Goal: Transaction & Acquisition: Purchase product/service

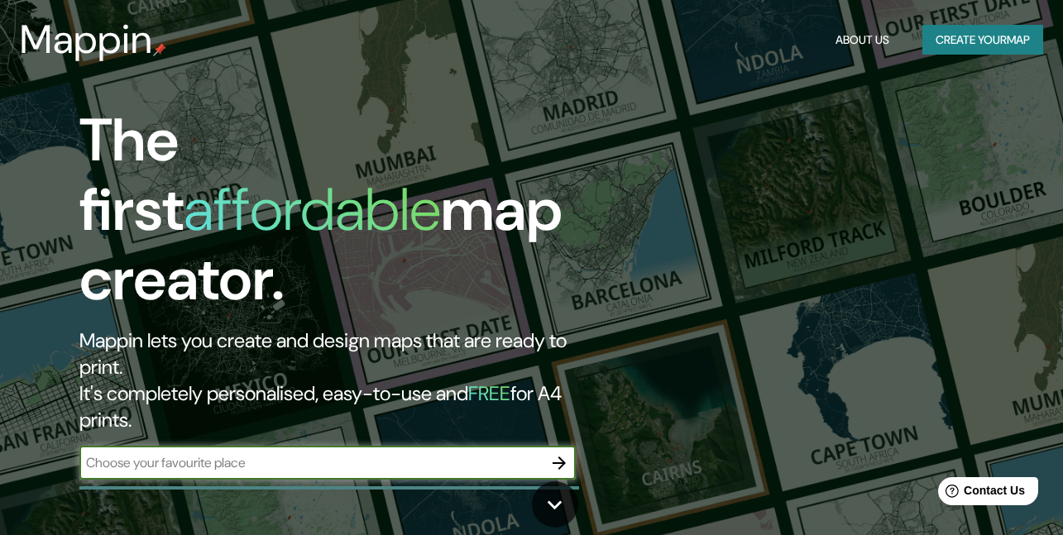
click at [984, 39] on button "Create your map" at bounding box center [983, 40] width 121 height 31
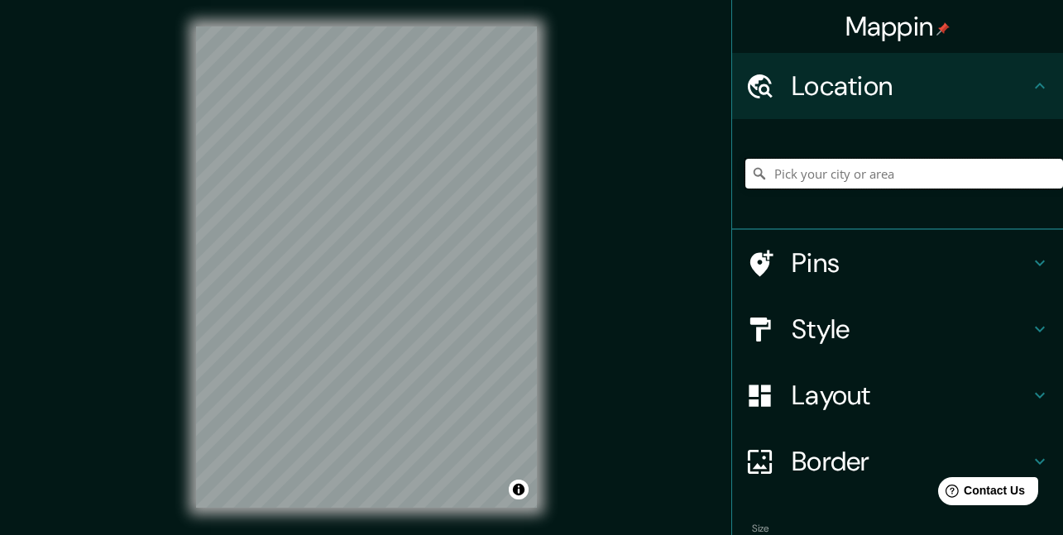
click at [840, 167] on input "Pick your city or area" at bounding box center [905, 174] width 318 height 30
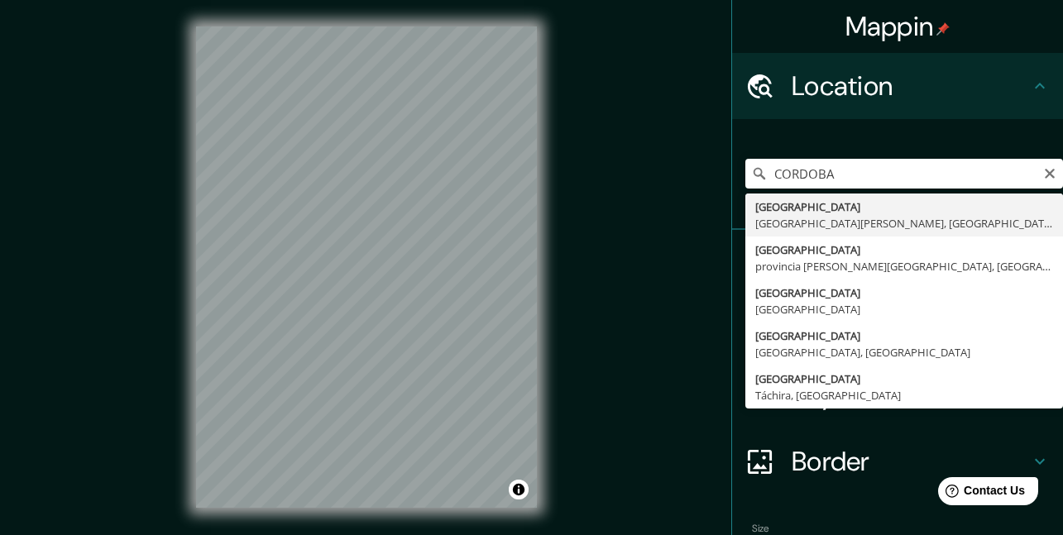
type input "[GEOGRAPHIC_DATA], [GEOGRAPHIC_DATA][PERSON_NAME], [GEOGRAPHIC_DATA]"
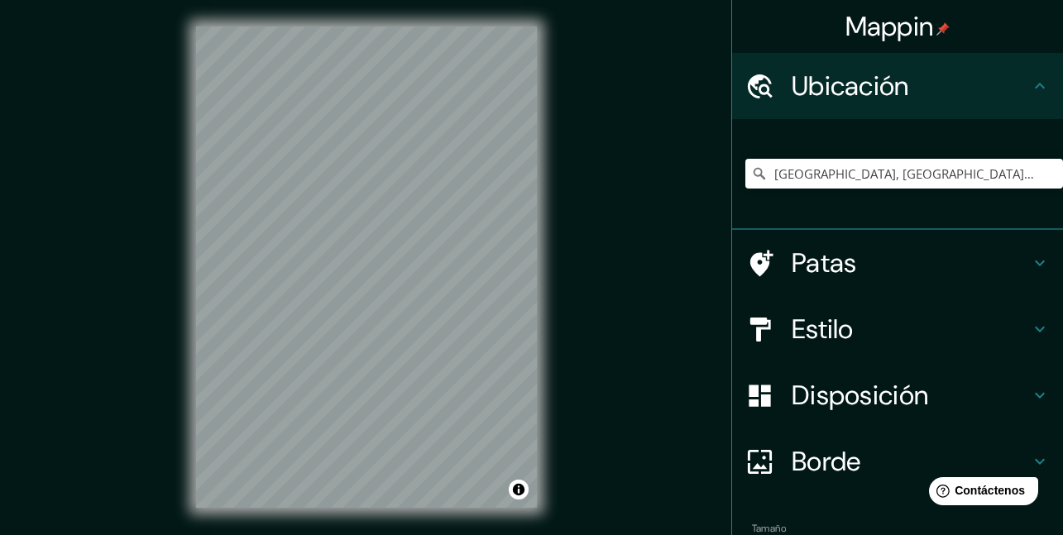
scroll to position [83, 0]
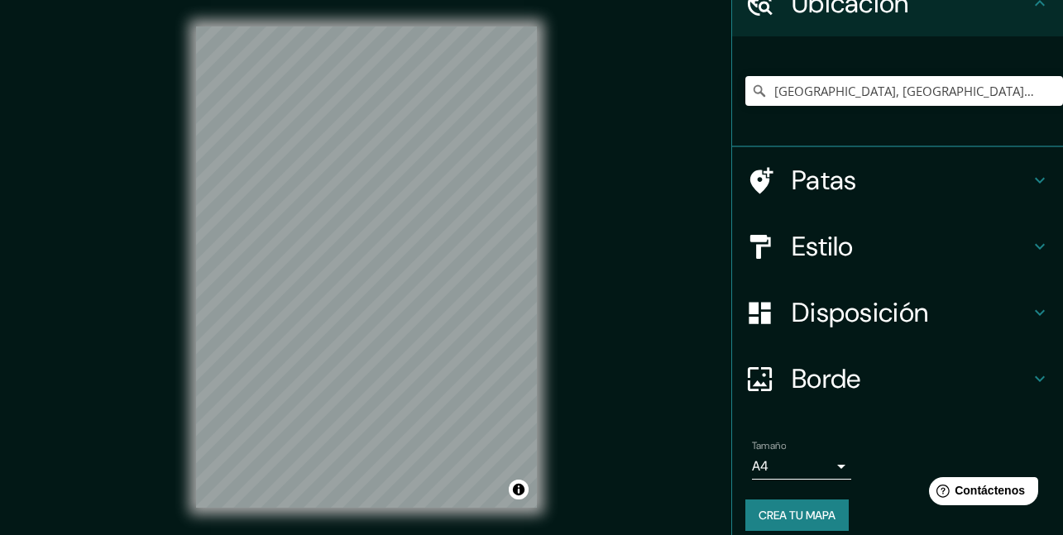
click at [900, 254] on h4 "Estilo" at bounding box center [911, 246] width 238 height 33
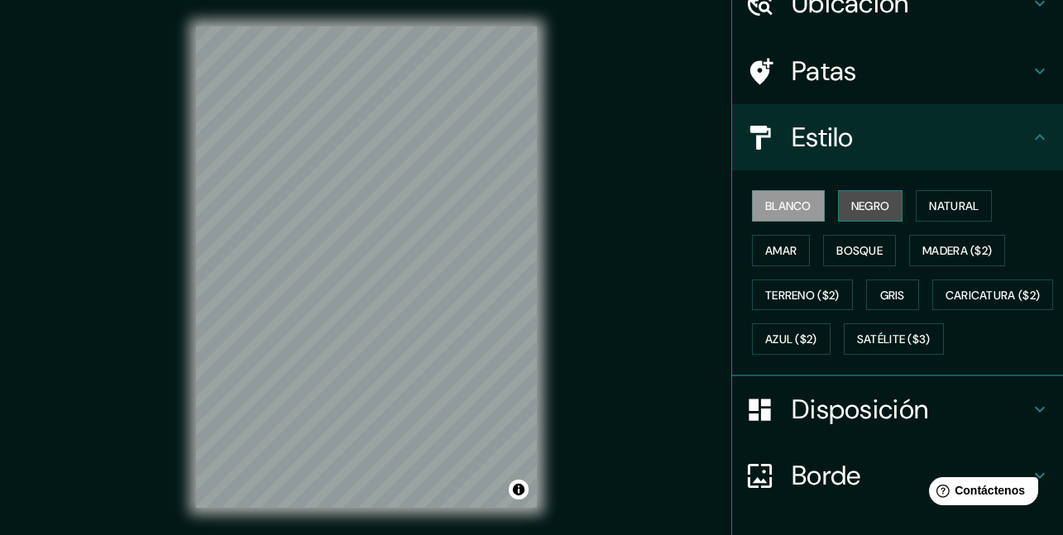
click at [852, 209] on font "Negro" at bounding box center [871, 206] width 39 height 15
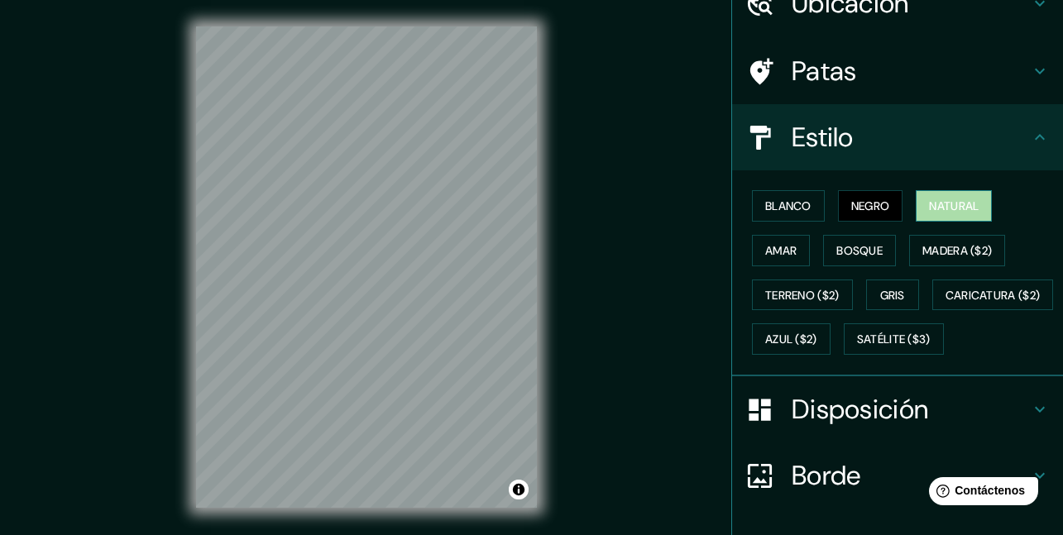
click at [933, 206] on font "Natural" at bounding box center [954, 206] width 50 height 15
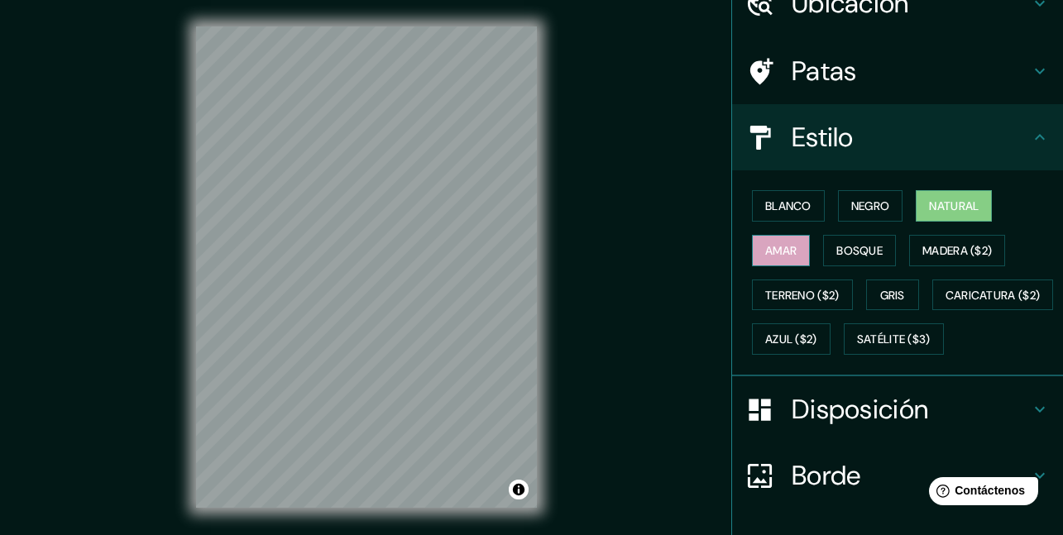
click at [763, 260] on button "Amar" at bounding box center [781, 250] width 58 height 31
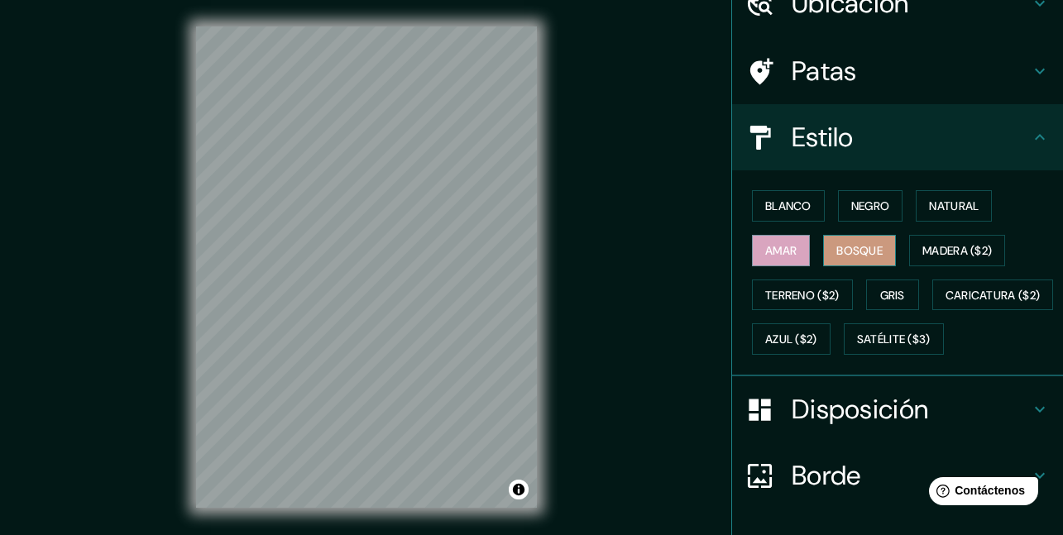
click at [837, 260] on font "Bosque" at bounding box center [860, 251] width 46 height 22
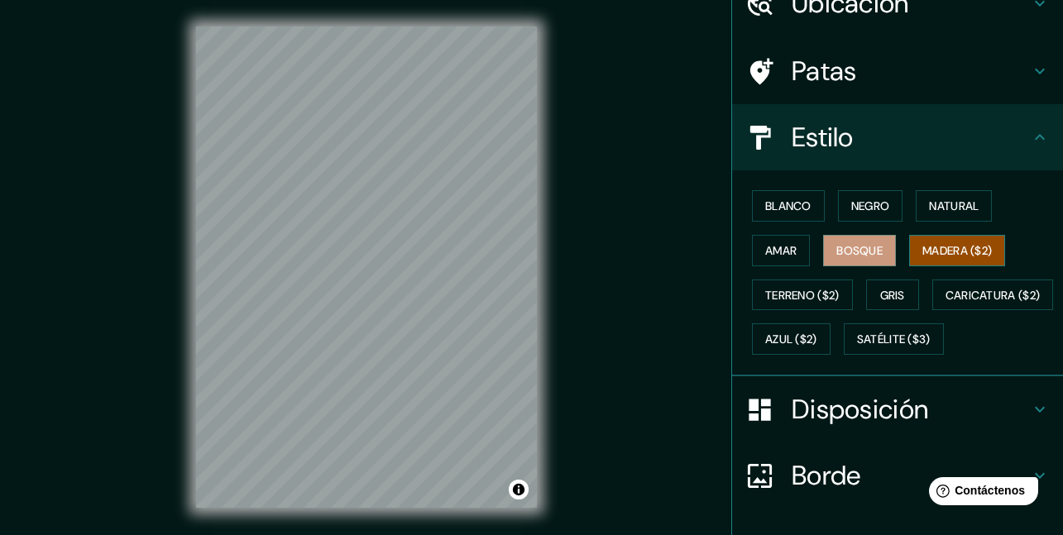
click at [943, 260] on font "Madera ($2)" at bounding box center [958, 251] width 70 height 22
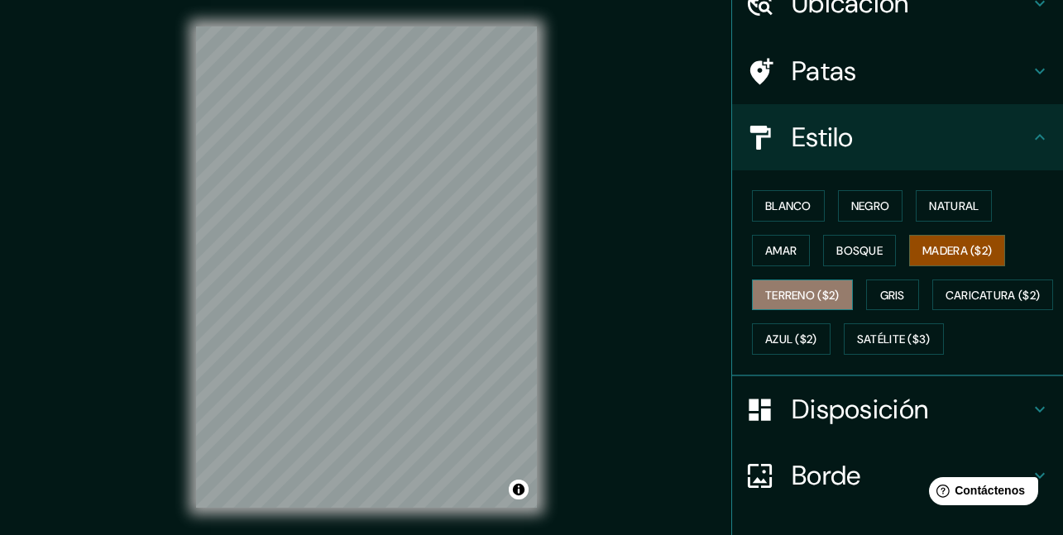
click at [791, 294] on font "Terreno ($2)" at bounding box center [802, 295] width 74 height 15
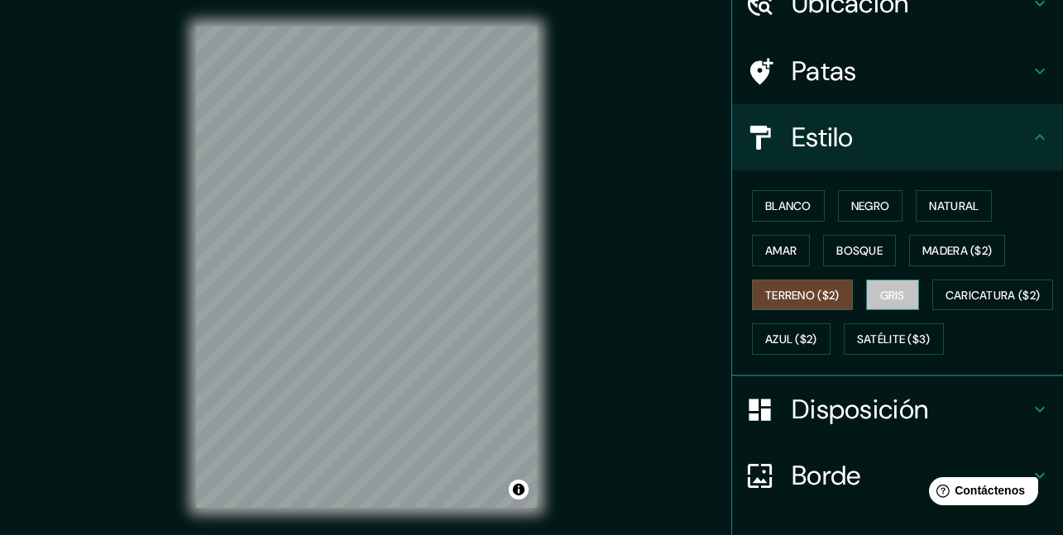
click at [885, 297] on font "Gris" at bounding box center [893, 295] width 25 height 15
click at [770, 298] on font "Terreno ($2)" at bounding box center [802, 295] width 74 height 15
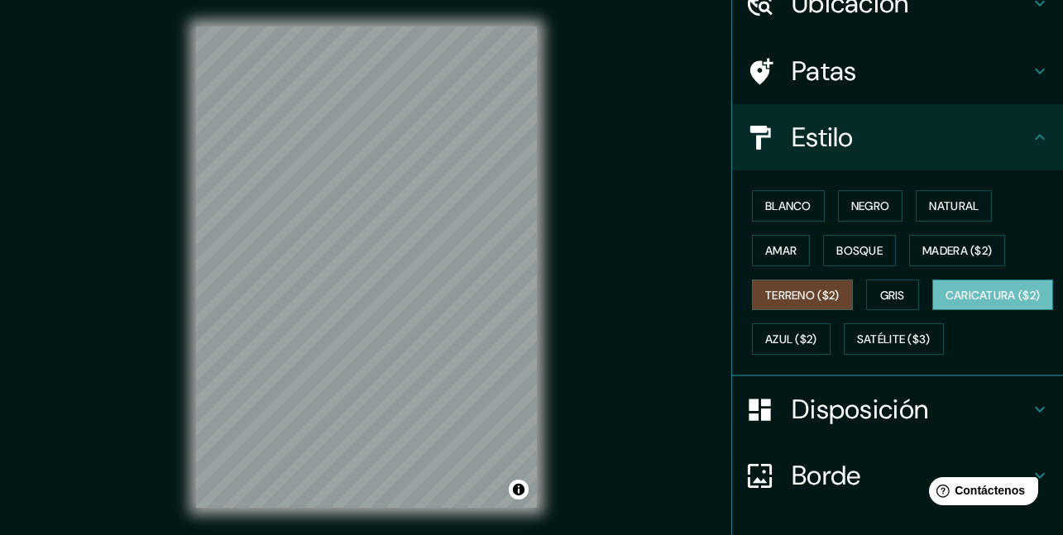
click at [946, 303] on font "Caricatura ($2)" at bounding box center [993, 295] width 95 height 15
click at [831, 350] on button "Azul ($2)" at bounding box center [791, 339] width 79 height 31
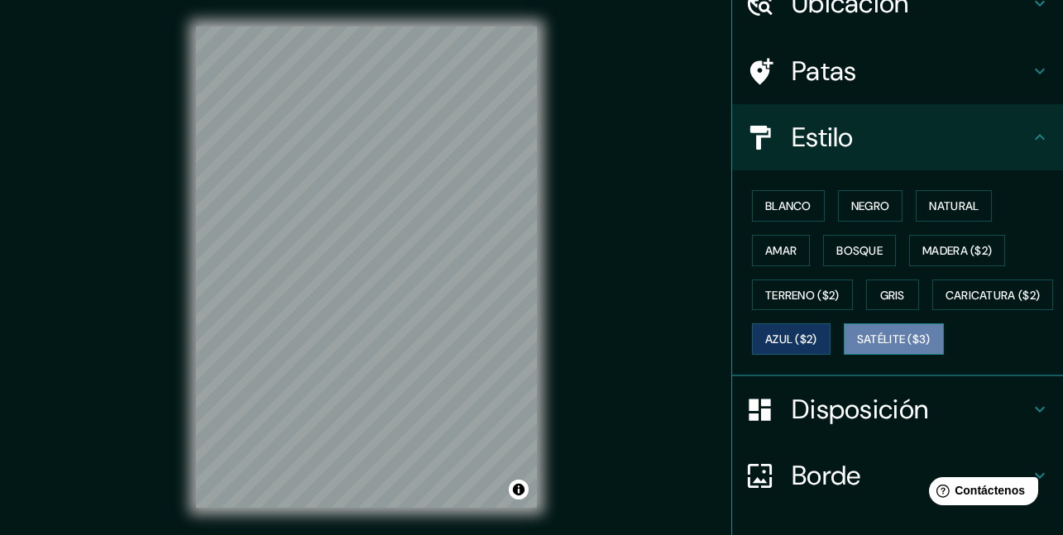
click at [857, 348] on font "Satélite ($3)" at bounding box center [894, 340] width 74 height 15
click at [818, 331] on font "Azul ($2)" at bounding box center [791, 340] width 52 height 22
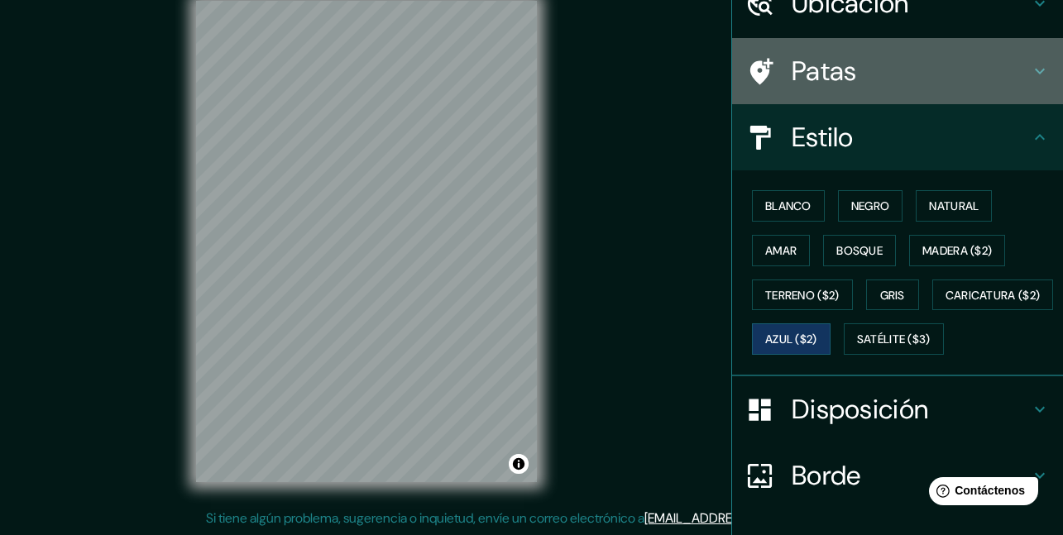
click at [914, 89] on div "Patas" at bounding box center [897, 71] width 331 height 66
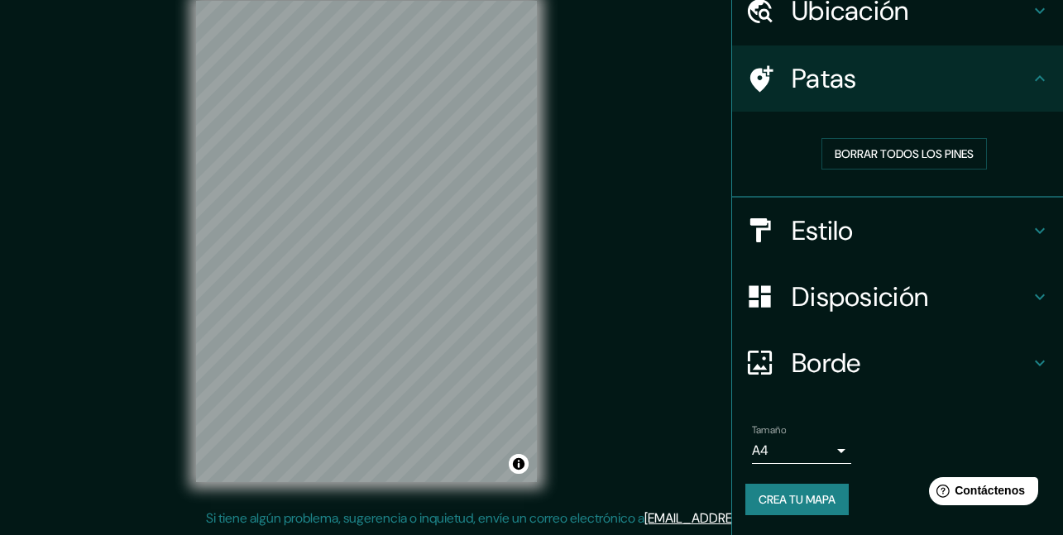
scroll to position [74, 0]
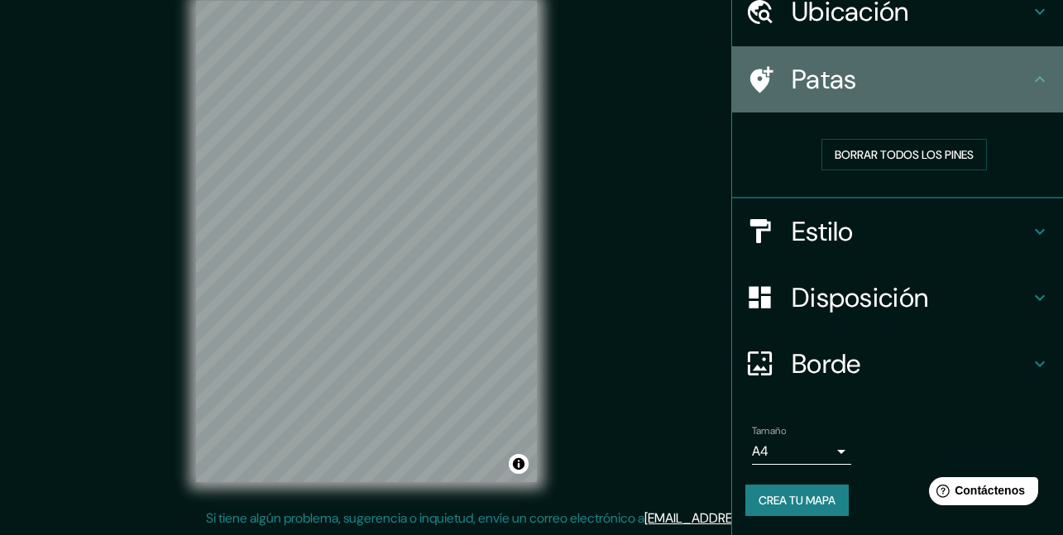
click at [792, 79] on font "Patas" at bounding box center [824, 79] width 65 height 35
click at [746, 78] on icon at bounding box center [760, 79] width 29 height 29
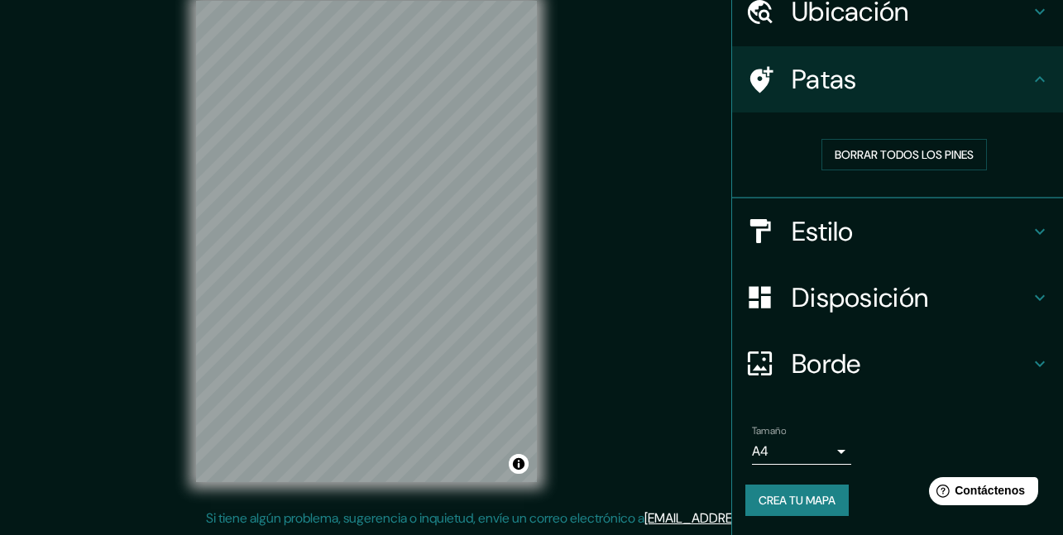
click at [797, 73] on font "Patas" at bounding box center [824, 79] width 65 height 35
click at [1034, 75] on icon at bounding box center [1040, 80] width 20 height 20
click at [842, 306] on font "Disposición" at bounding box center [860, 298] width 137 height 35
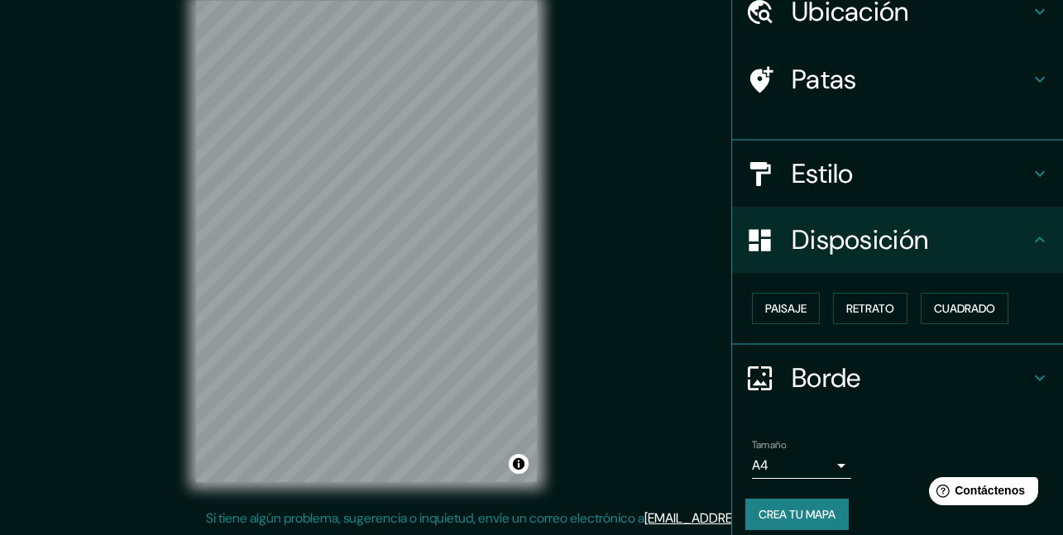
scroll to position [61, 0]
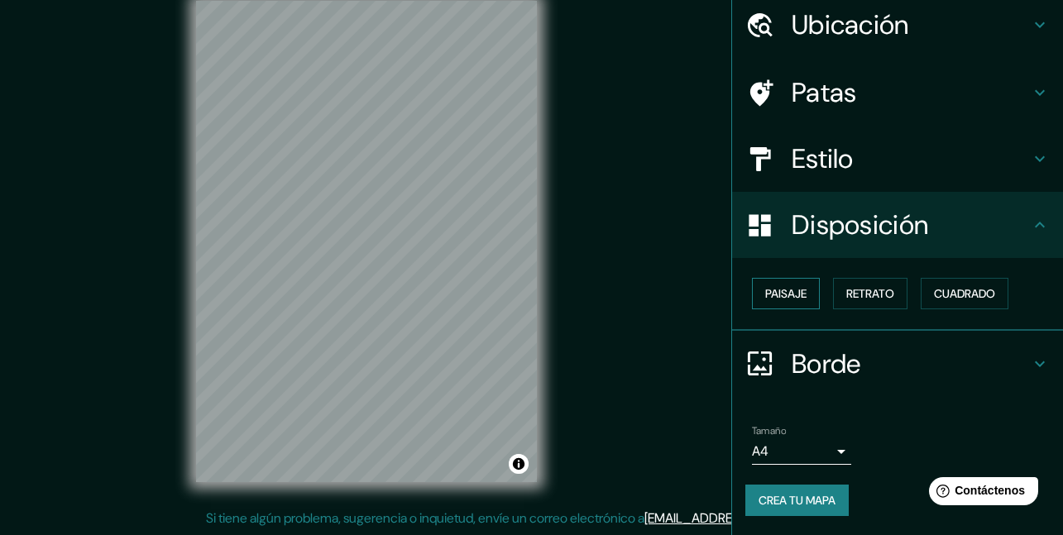
click at [781, 289] on font "Paisaje" at bounding box center [785, 293] width 41 height 15
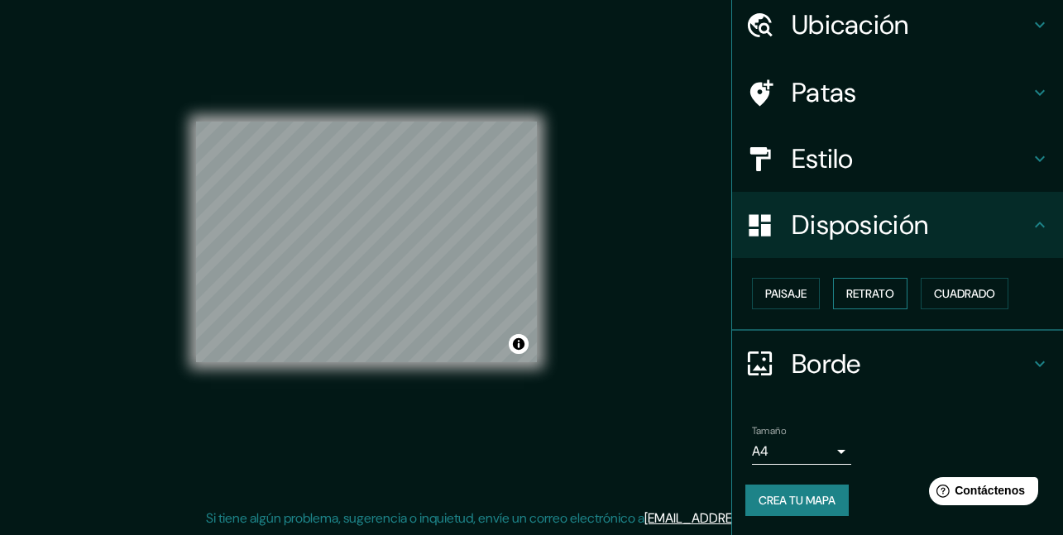
click at [877, 286] on font "Retrato" at bounding box center [871, 293] width 48 height 15
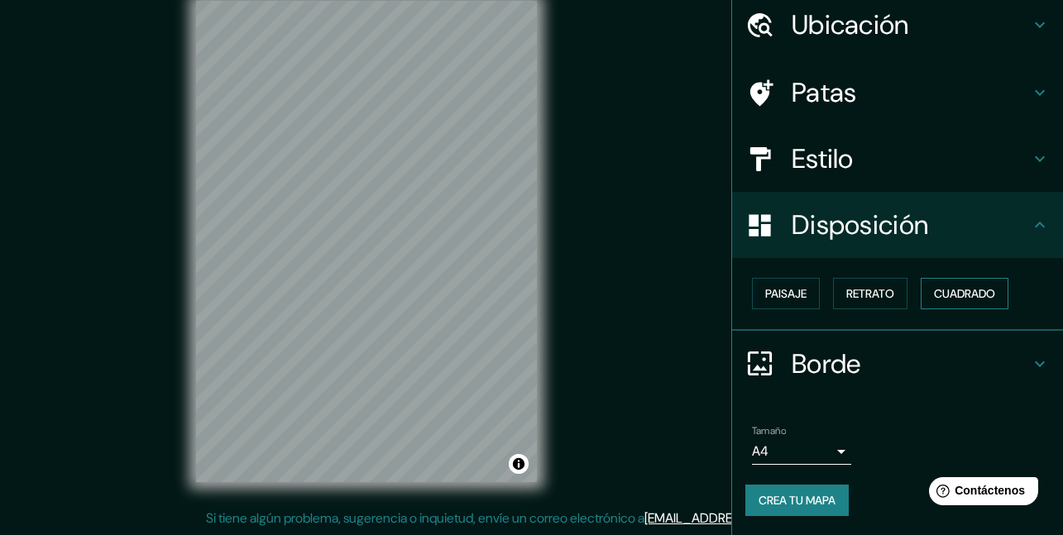
click at [974, 293] on font "Cuadrado" at bounding box center [964, 293] width 61 height 15
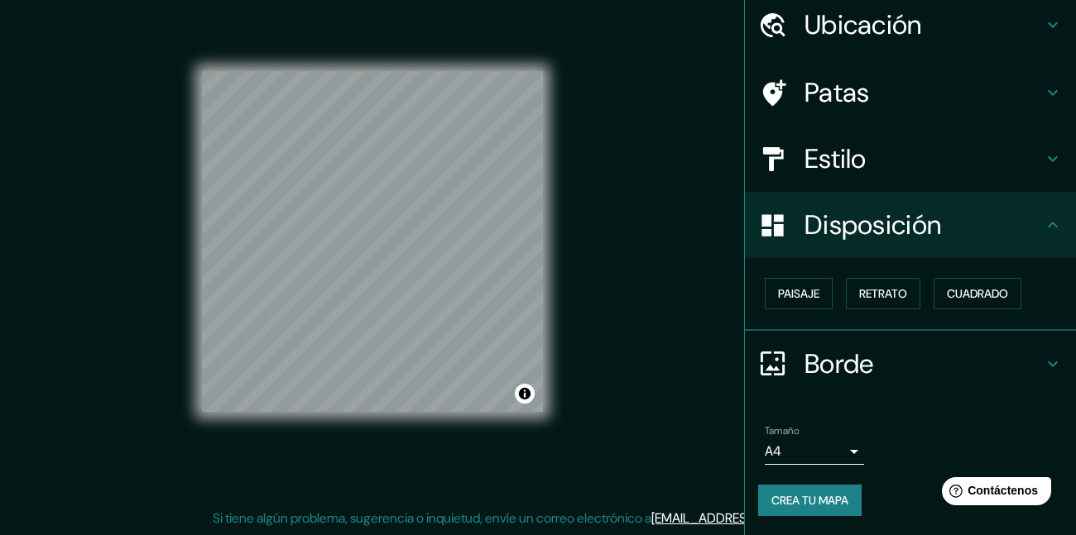
click at [786, 449] on body "Mappin Ubicación [GEOGRAPHIC_DATA], [GEOGRAPHIC_DATA][PERSON_NAME], [GEOGRAPHIC…" at bounding box center [538, 241] width 1076 height 535
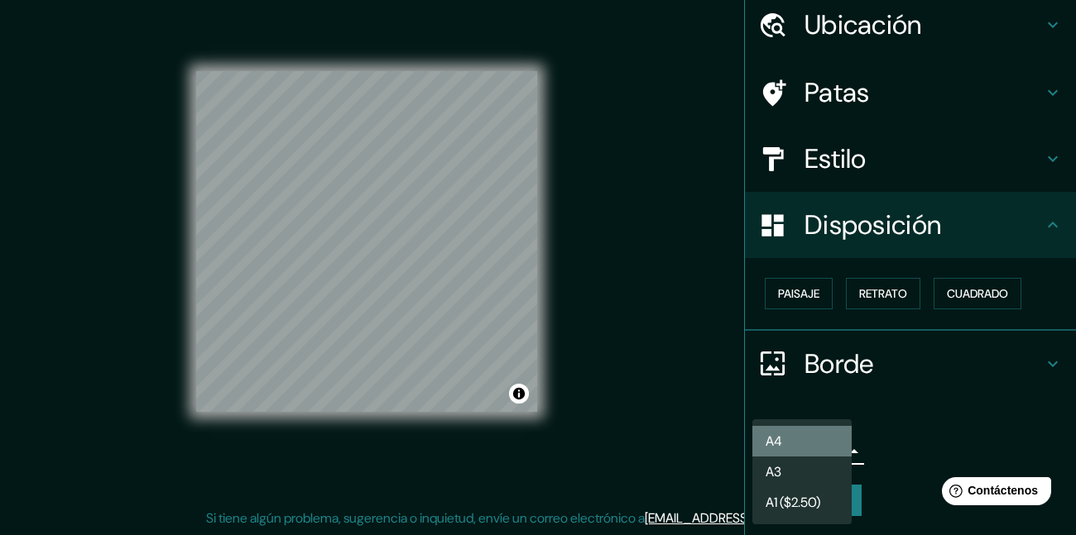
click at [798, 449] on li "A4" at bounding box center [801, 441] width 99 height 31
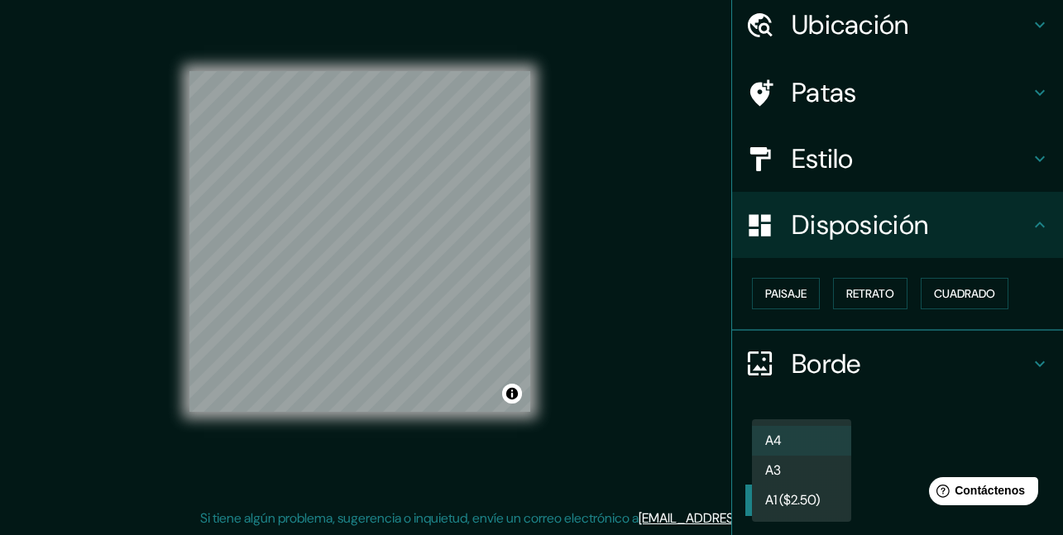
click at [801, 457] on body "Mappin Ubicación [GEOGRAPHIC_DATA], [GEOGRAPHIC_DATA][PERSON_NAME], [GEOGRAPHIC…" at bounding box center [531, 241] width 1063 height 535
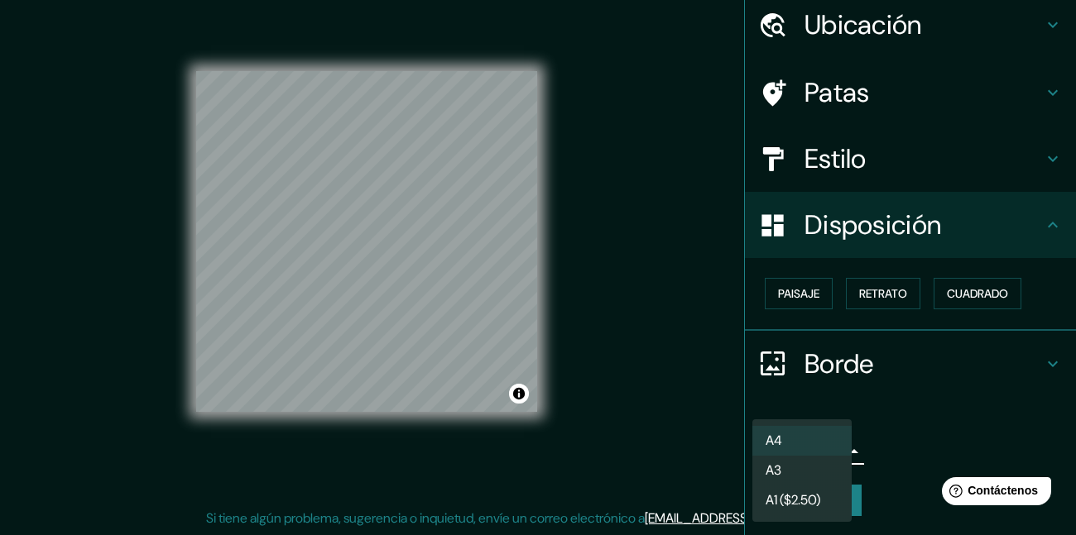
click at [801, 457] on li "A3" at bounding box center [801, 471] width 99 height 30
type input "a4"
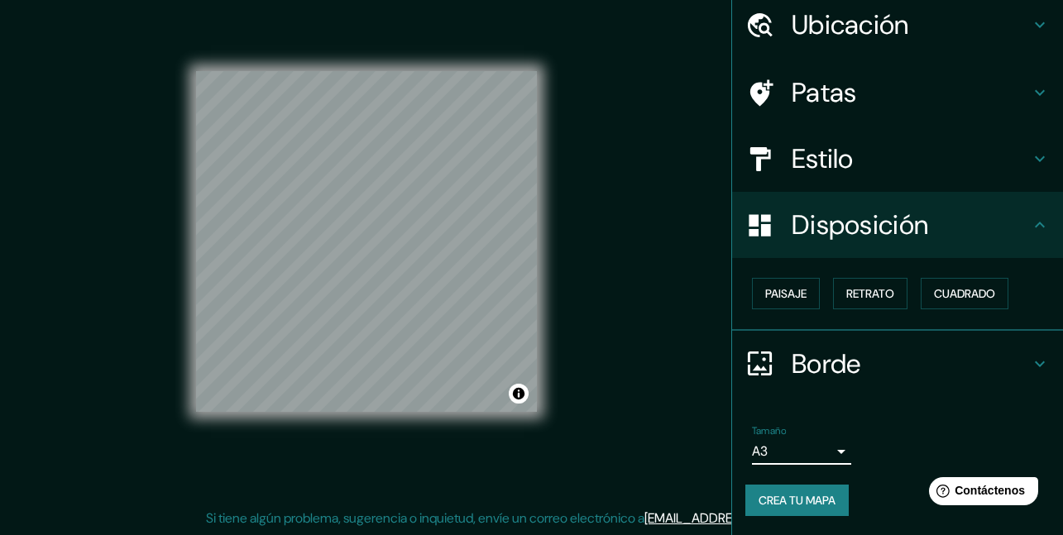
click at [811, 168] on font "Estilo" at bounding box center [823, 159] width 62 height 35
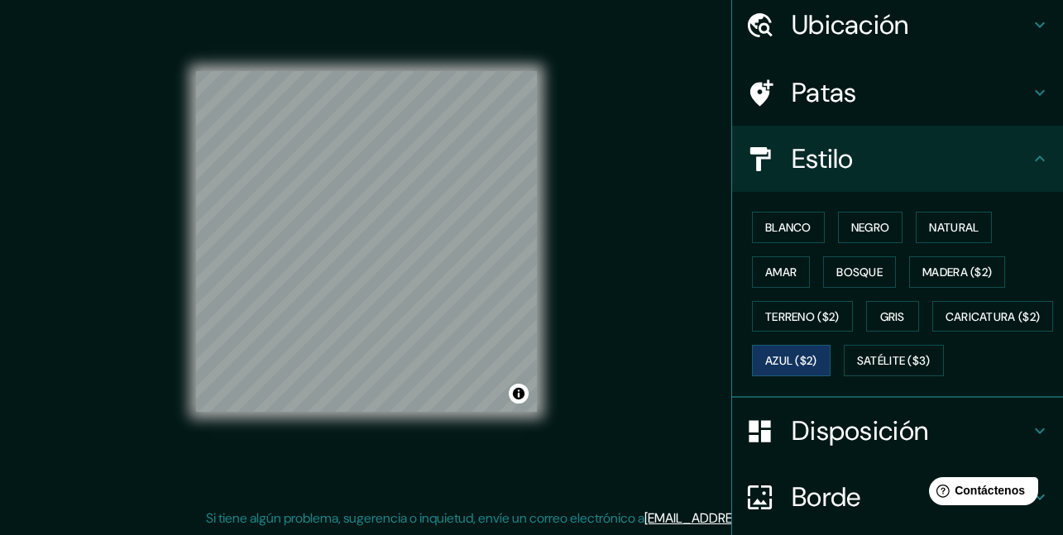
click at [821, 100] on font "Patas" at bounding box center [824, 92] width 65 height 35
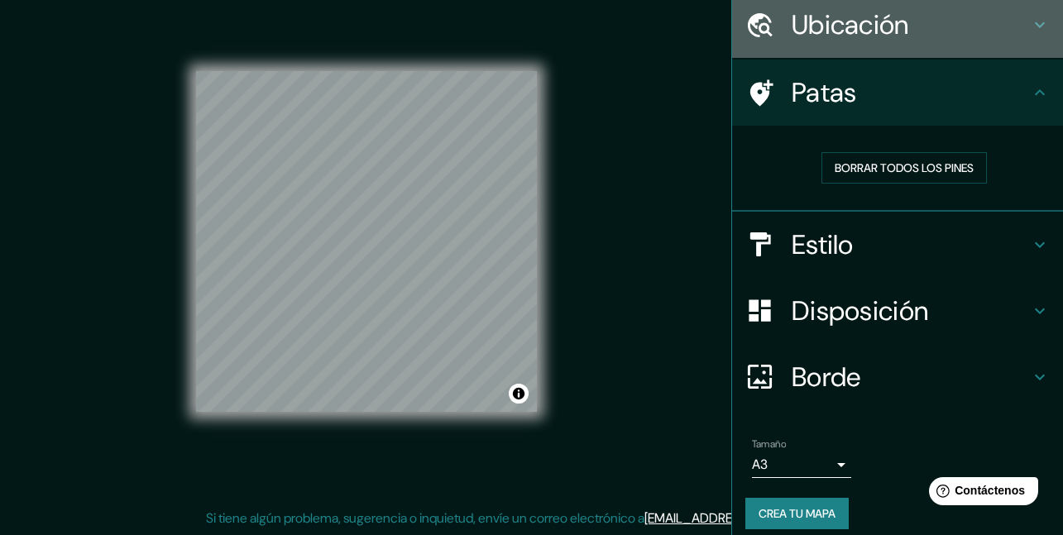
click at [911, 38] on h4 "Ubicación" at bounding box center [911, 24] width 238 height 33
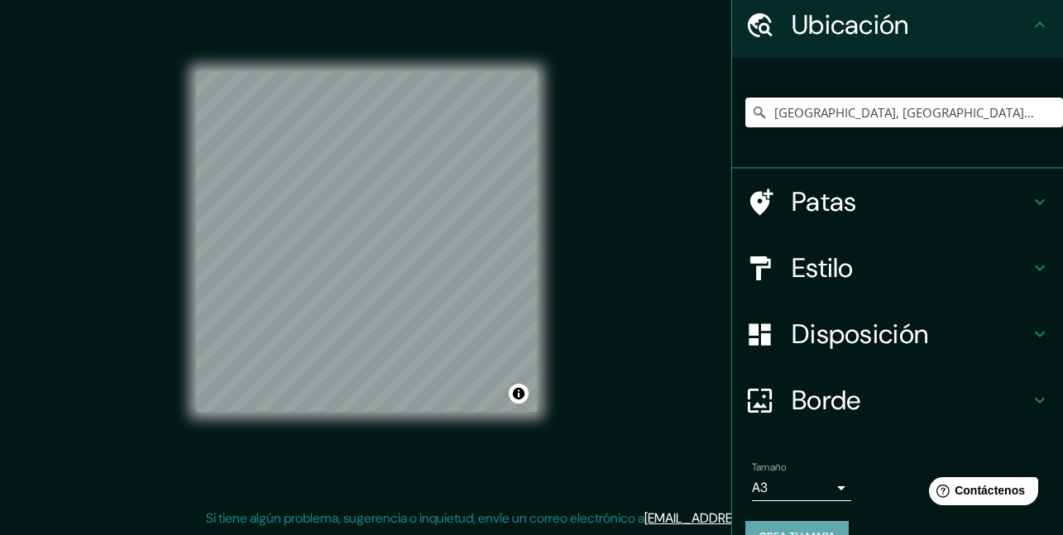
click at [791, 530] on font "Crea tu mapa" at bounding box center [797, 537] width 77 height 15
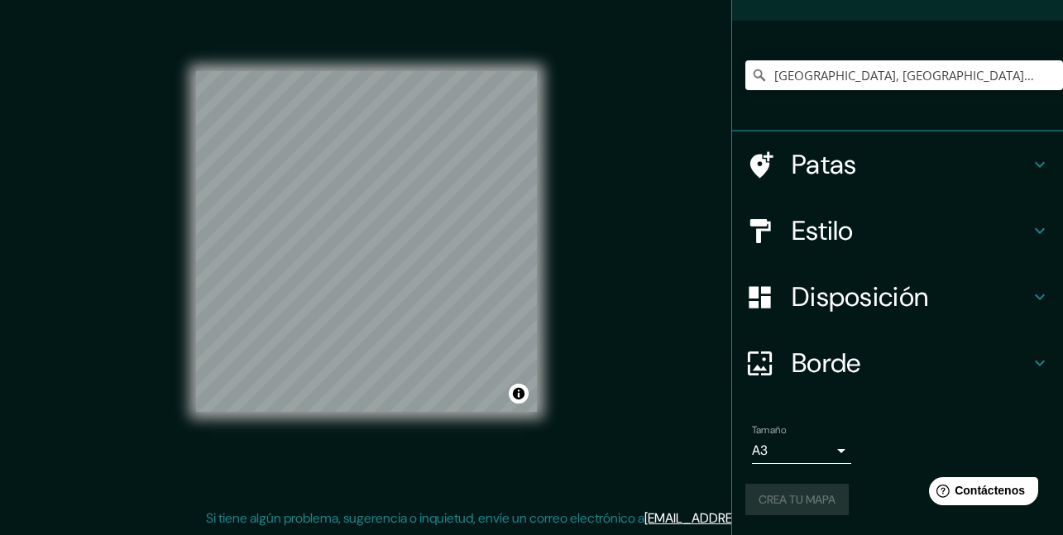
click at [880, 461] on div "Tamaño A3 a4" at bounding box center [898, 444] width 305 height 53
click at [791, 496] on div "Crea tu mapa" at bounding box center [898, 499] width 305 height 31
click at [804, 492] on font "Crea tu mapa" at bounding box center [797, 499] width 77 height 15
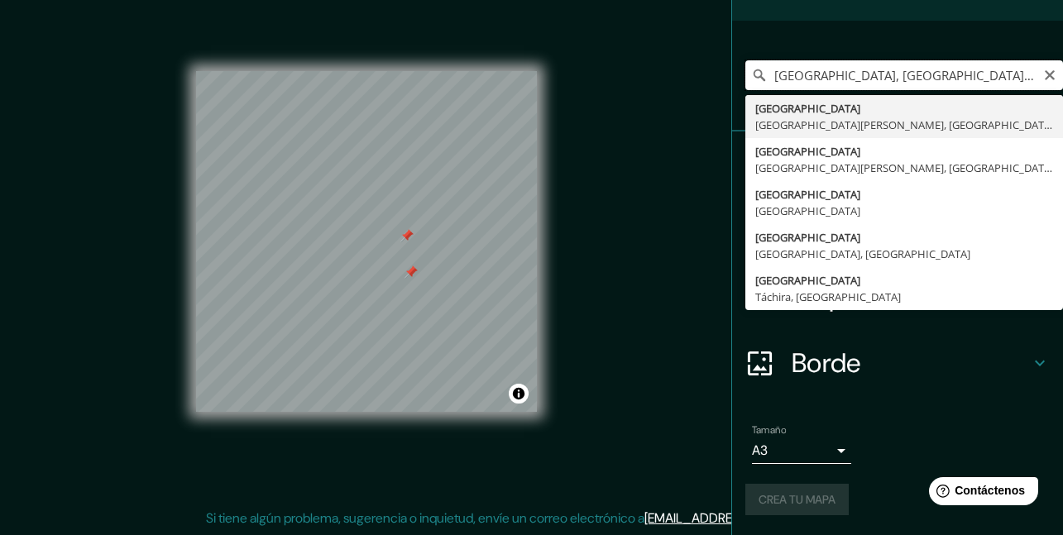
drag, startPoint x: 1030, startPoint y: 78, endPoint x: 1044, endPoint y: 78, distance: 14.1
click at [1035, 78] on div "[GEOGRAPHIC_DATA], [GEOGRAPHIC_DATA][PERSON_NAME], [GEOGRAPHIC_DATA] [GEOGRAPHI…" at bounding box center [905, 75] width 318 height 30
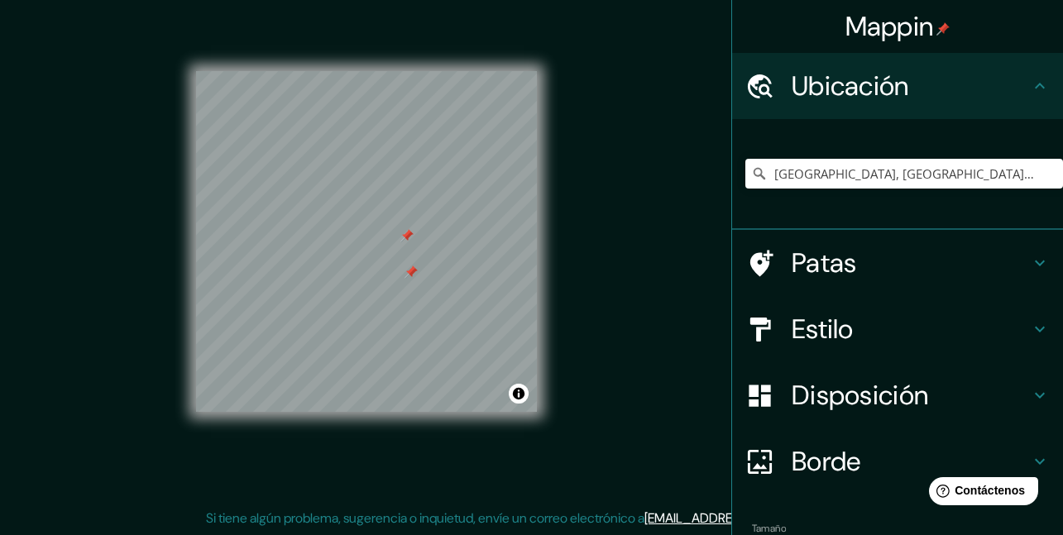
click at [412, 71] on div at bounding box center [366, 71] width 341 height 0
click at [426, 264] on div at bounding box center [427, 267] width 13 height 13
click at [431, 270] on div at bounding box center [431, 272] width 13 height 13
click at [434, 272] on div at bounding box center [431, 272] width 13 height 13
click at [509, 95] on div at bounding box center [508, 89] width 13 height 13
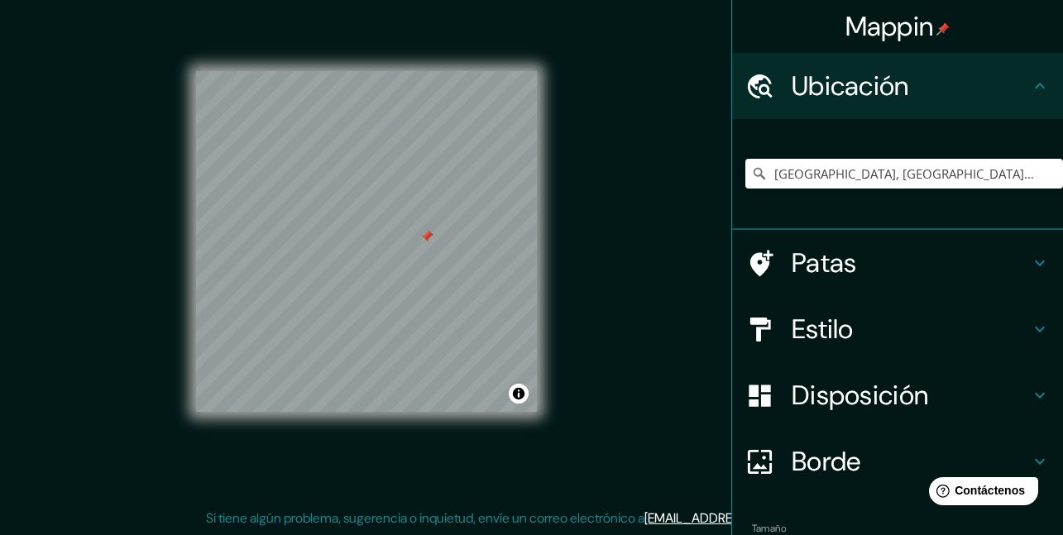
click at [427, 236] on div at bounding box center [426, 236] width 13 height 13
click at [458, 266] on div at bounding box center [455, 264] width 13 height 13
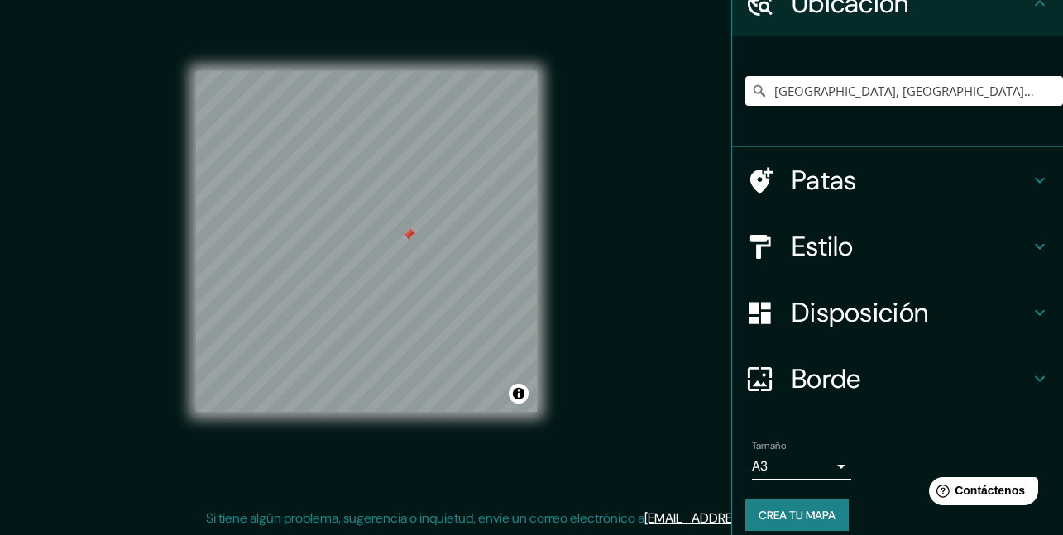
scroll to position [98, 0]
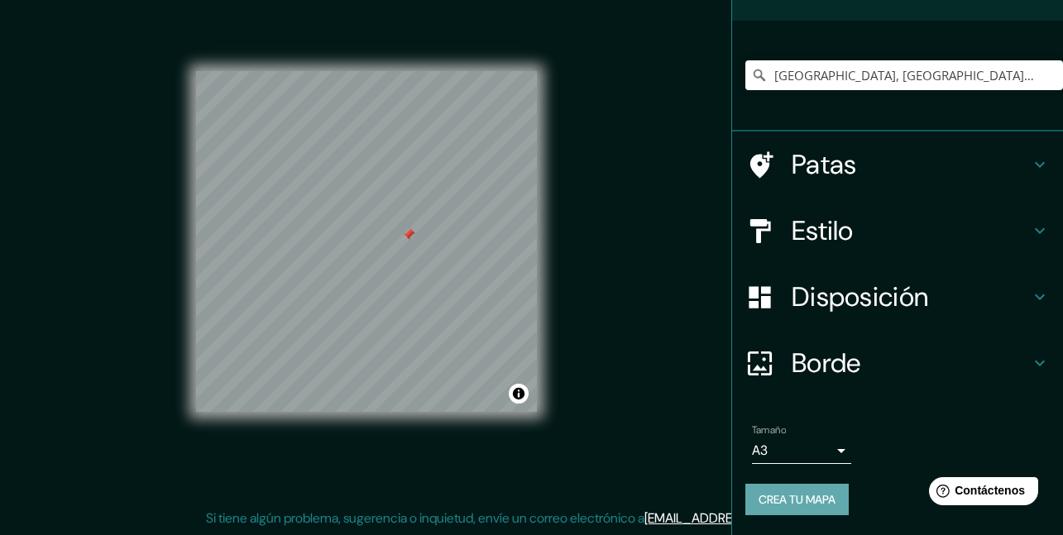
click at [782, 486] on button "Crea tu mapa" at bounding box center [797, 499] width 103 height 31
drag, startPoint x: 905, startPoint y: 2, endPoint x: 569, endPoint y: 74, distance: 343.6
click at [569, 74] on div "Mappin Ubicación [GEOGRAPHIC_DATA], [GEOGRAPHIC_DATA][PERSON_NAME], [GEOGRAPHIC…" at bounding box center [531, 254] width 1063 height 561
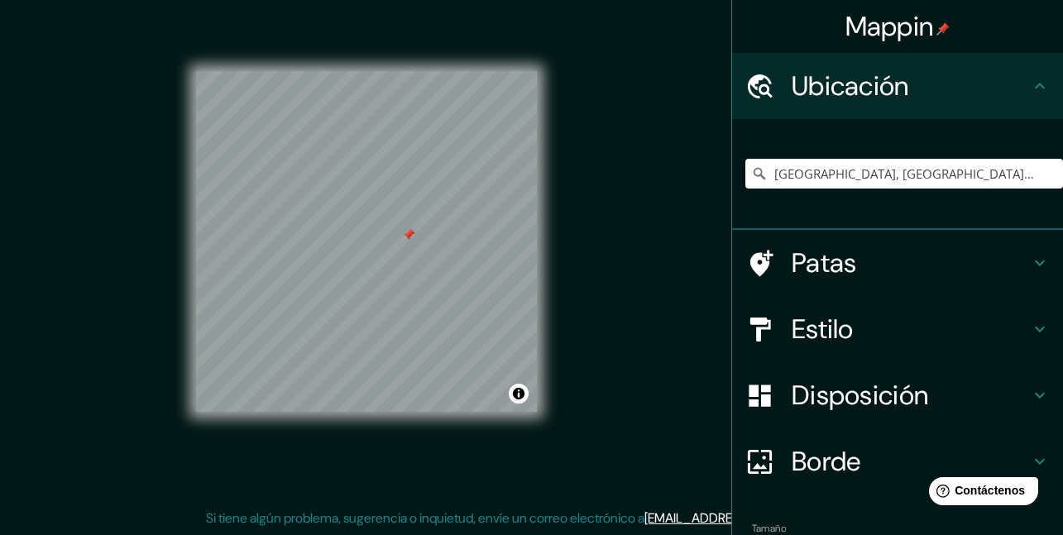
click at [1030, 80] on icon at bounding box center [1040, 86] width 20 height 20
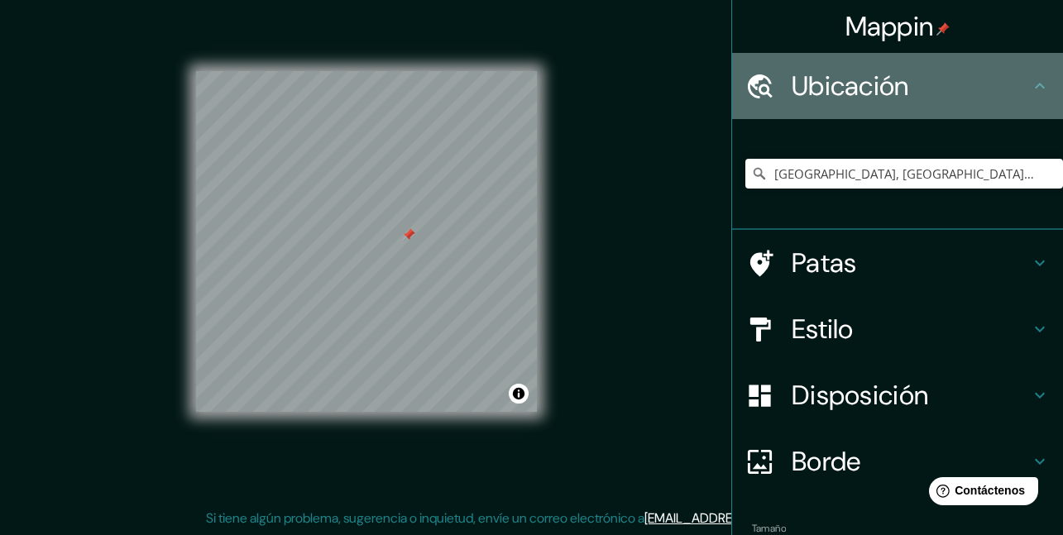
click at [1030, 88] on icon at bounding box center [1040, 86] width 20 height 20
click at [1015, 89] on h4 "Ubicación" at bounding box center [911, 86] width 238 height 33
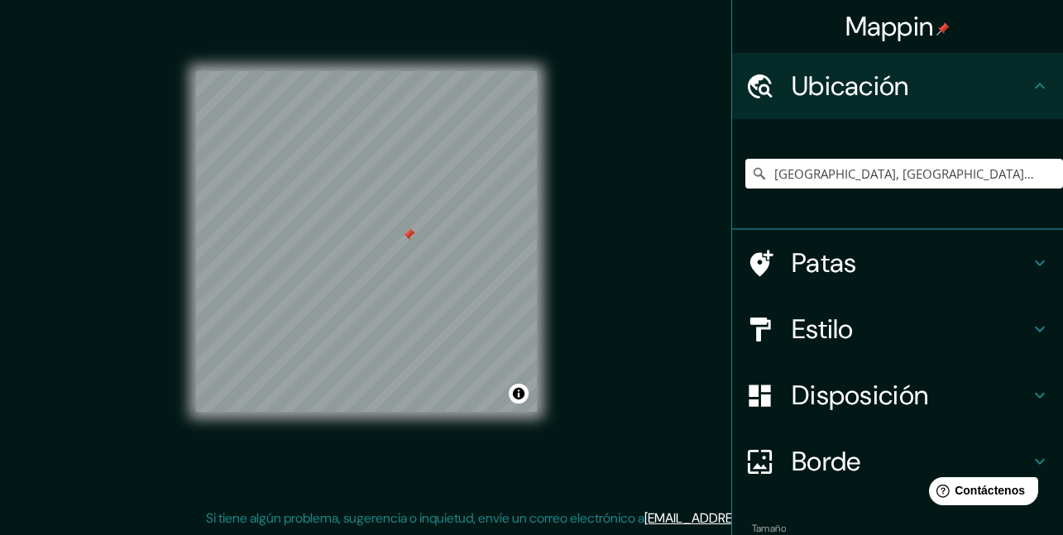
scroll to position [98, 0]
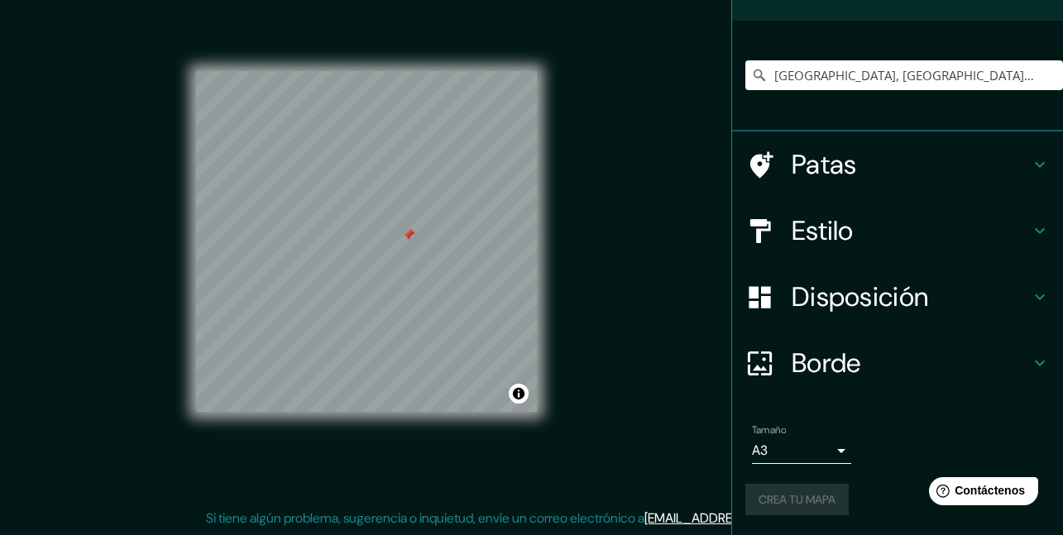
drag, startPoint x: 846, startPoint y: 504, endPoint x: 514, endPoint y: 444, distance: 337.2
click at [840, 504] on div "Crea tu mapa" at bounding box center [898, 499] width 305 height 31
click at [519, 390] on button "Activar o desactivar atribución" at bounding box center [519, 394] width 20 height 20
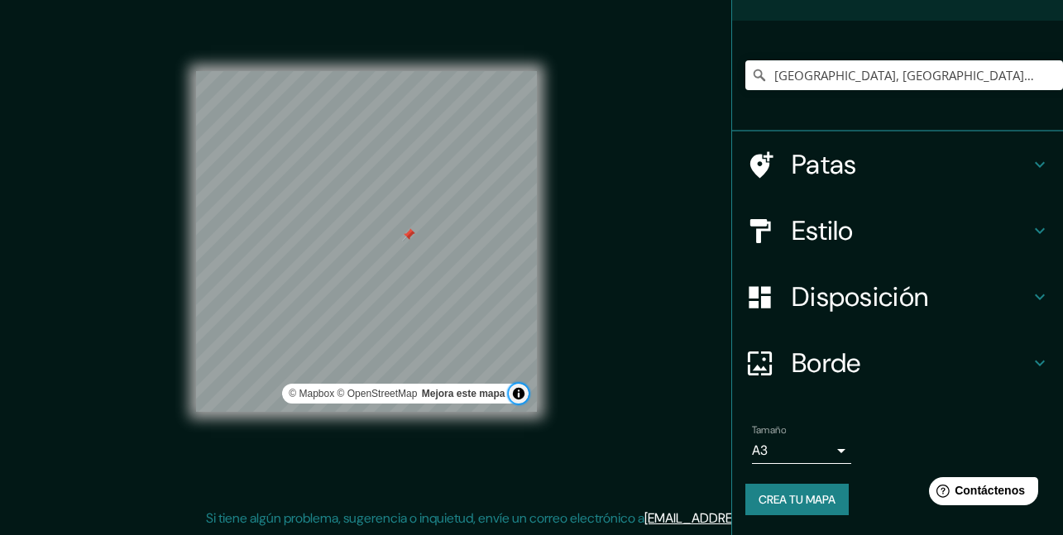
click at [521, 390] on button "Activar o desactivar atribución" at bounding box center [519, 394] width 20 height 20
click at [272, 162] on div "© Mapbox © OpenStreetMap Mejora este mapa" at bounding box center [367, 241] width 394 height 535
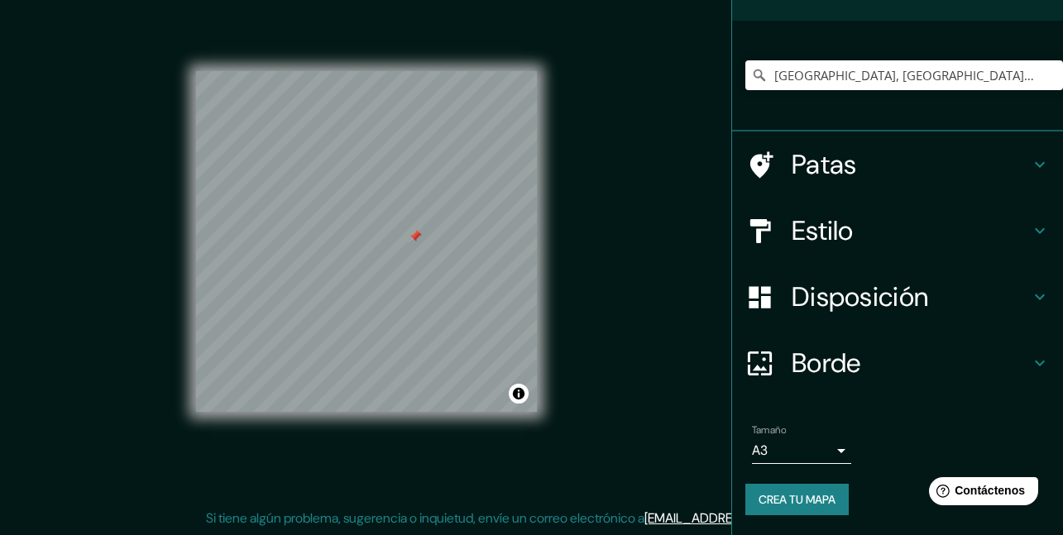
click at [156, 33] on div "Mappin Ubicación [GEOGRAPHIC_DATA], [GEOGRAPHIC_DATA][PERSON_NAME], [GEOGRAPHIC…" at bounding box center [531, 254] width 1063 height 561
drag, startPoint x: 156, startPoint y: 33, endPoint x: 108, endPoint y: 60, distance: 54.5
click at [108, 60] on div "Mappin Ubicación [GEOGRAPHIC_DATA], [GEOGRAPHIC_DATA][PERSON_NAME], [GEOGRAPHIC…" at bounding box center [531, 254] width 1063 height 561
click at [799, 487] on button "Crea tu mapa" at bounding box center [797, 499] width 103 height 31
click at [809, 242] on font "Estilo" at bounding box center [823, 231] width 62 height 35
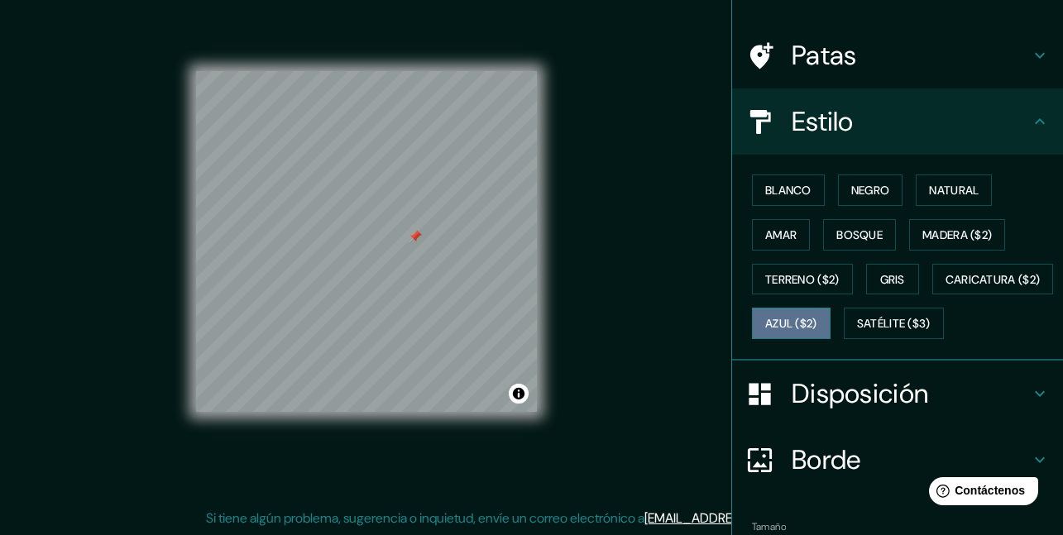
click at [831, 334] on button "Azul ($2)" at bounding box center [791, 323] width 79 height 31
click at [831, 335] on button "Azul ($2)" at bounding box center [791, 323] width 79 height 31
click at [888, 223] on div "Blanco Negro Natural Amar Bosque Madera ($2) Terreno ($2) Gris Caricatura ($2) …" at bounding box center [905, 257] width 318 height 178
click at [866, 232] on font "Bosque" at bounding box center [860, 235] width 46 height 15
click at [863, 166] on div "Blanco Negro Natural Amar Bosque Madera ($2) Terreno ($2) Gris Caricatura ($2) …" at bounding box center [897, 258] width 331 height 206
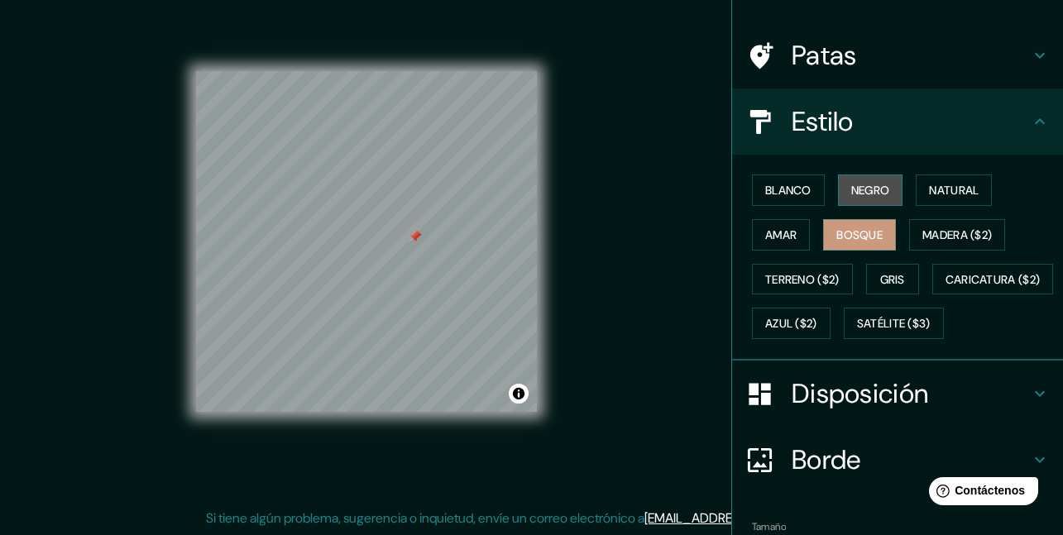
click at [861, 193] on font "Negro" at bounding box center [871, 190] width 39 height 15
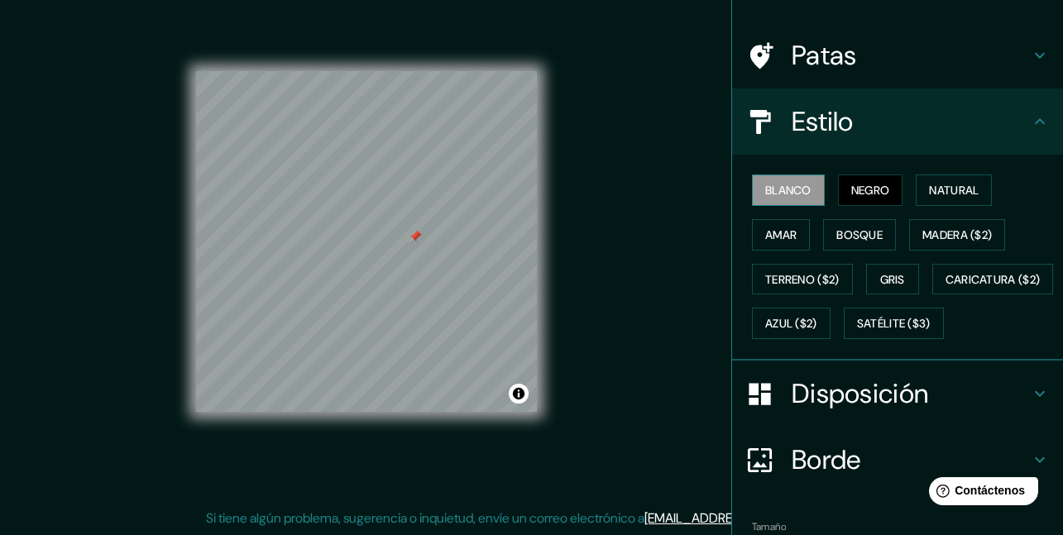
click at [801, 189] on font "Blanco" at bounding box center [788, 190] width 46 height 15
click at [796, 227] on button "Amar" at bounding box center [781, 234] width 58 height 31
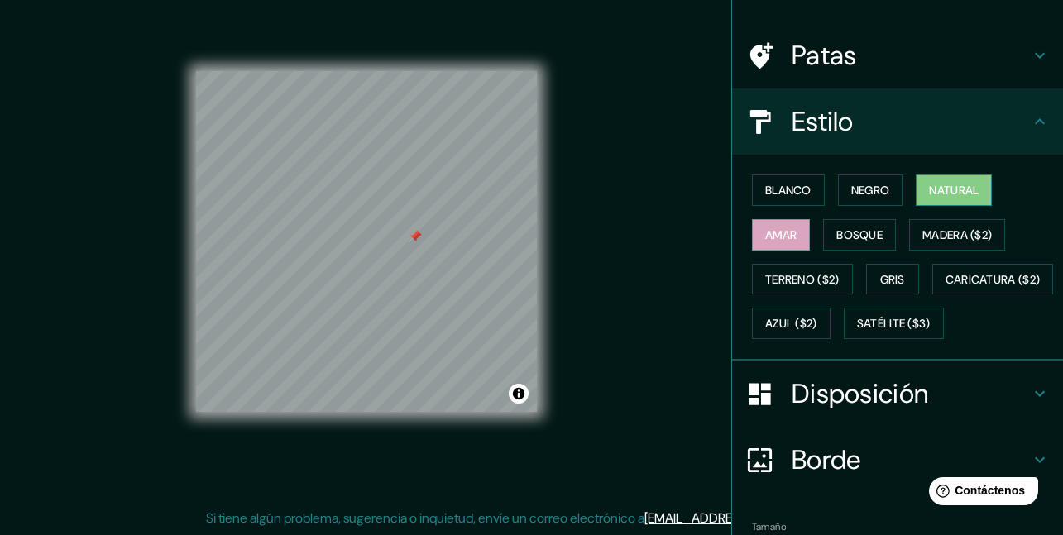
click at [980, 195] on button "Natural" at bounding box center [954, 190] width 76 height 31
click at [794, 204] on button "Blanco" at bounding box center [788, 190] width 73 height 31
